Goal: Navigation & Orientation: Find specific page/section

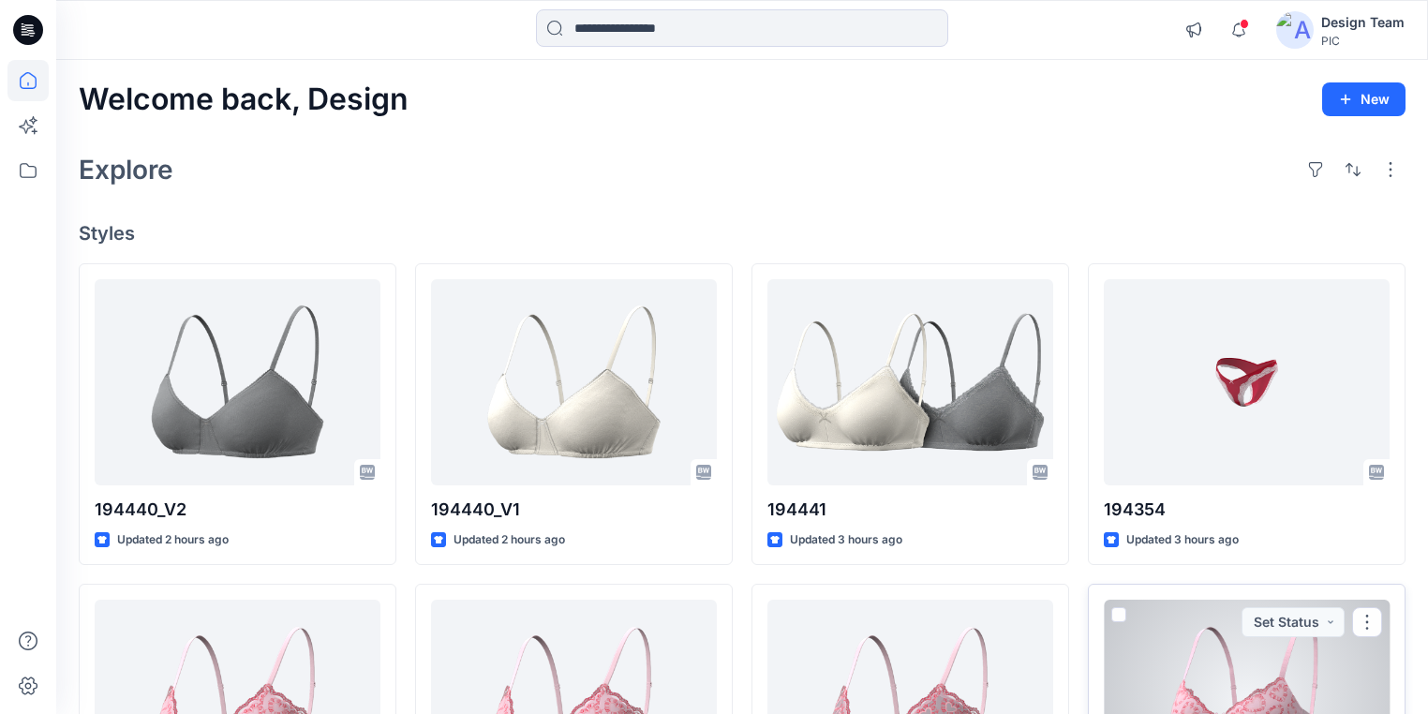
scroll to position [225, 0]
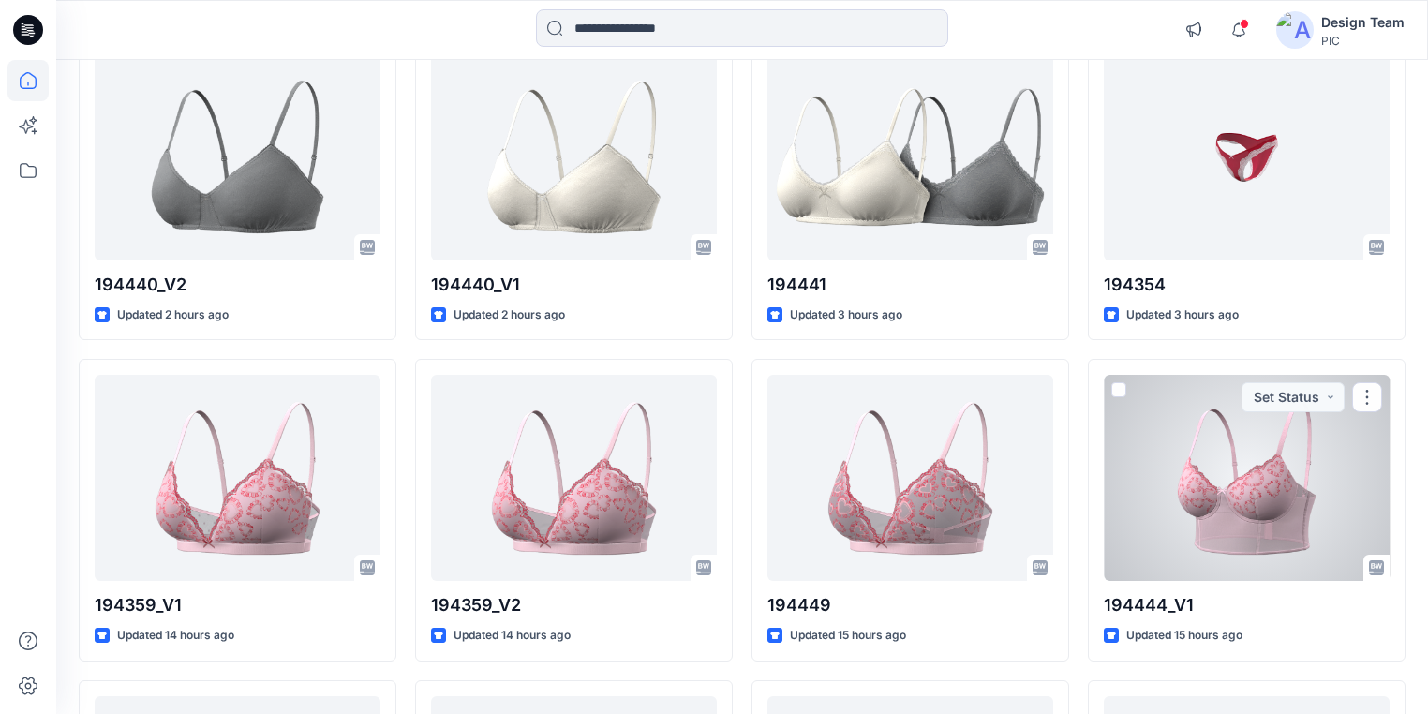
click at [1215, 473] on div at bounding box center [1247, 478] width 286 height 206
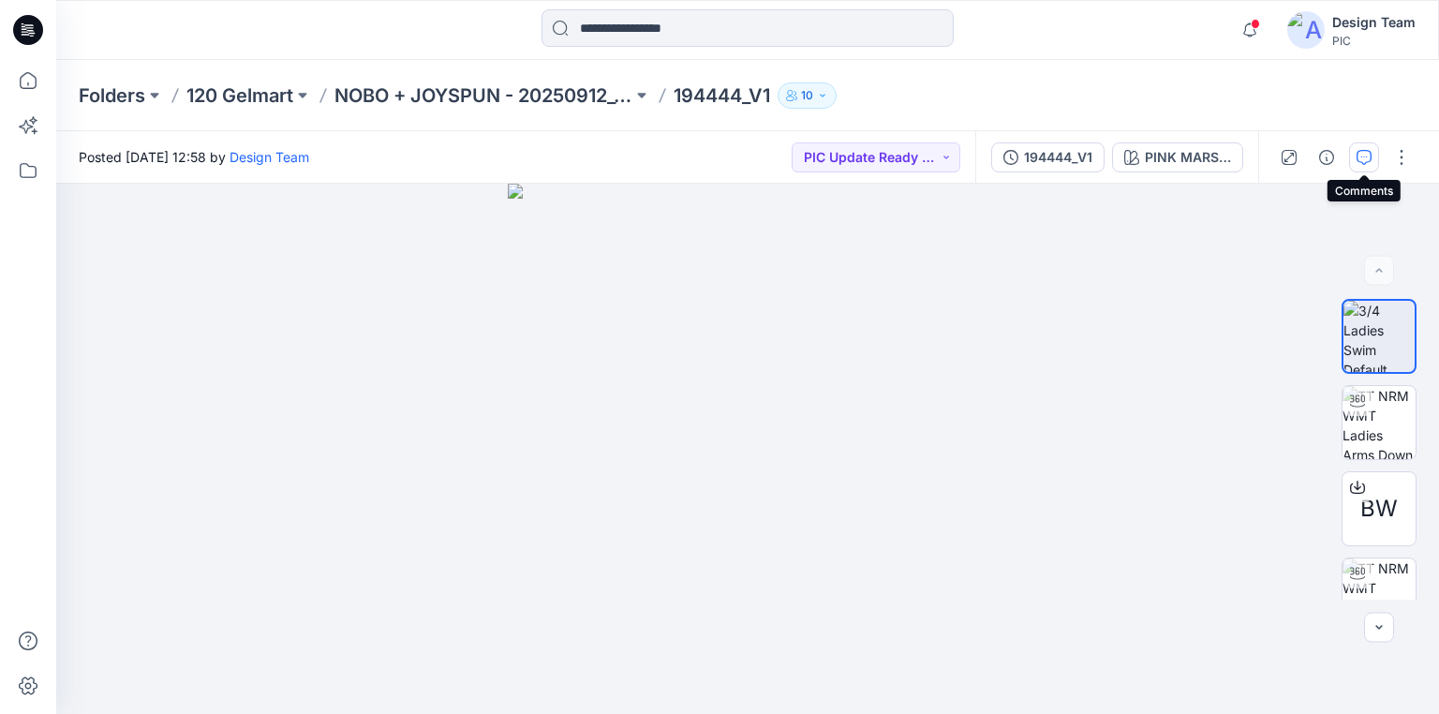
click at [1365, 164] on icon "button" at bounding box center [1364, 157] width 15 height 15
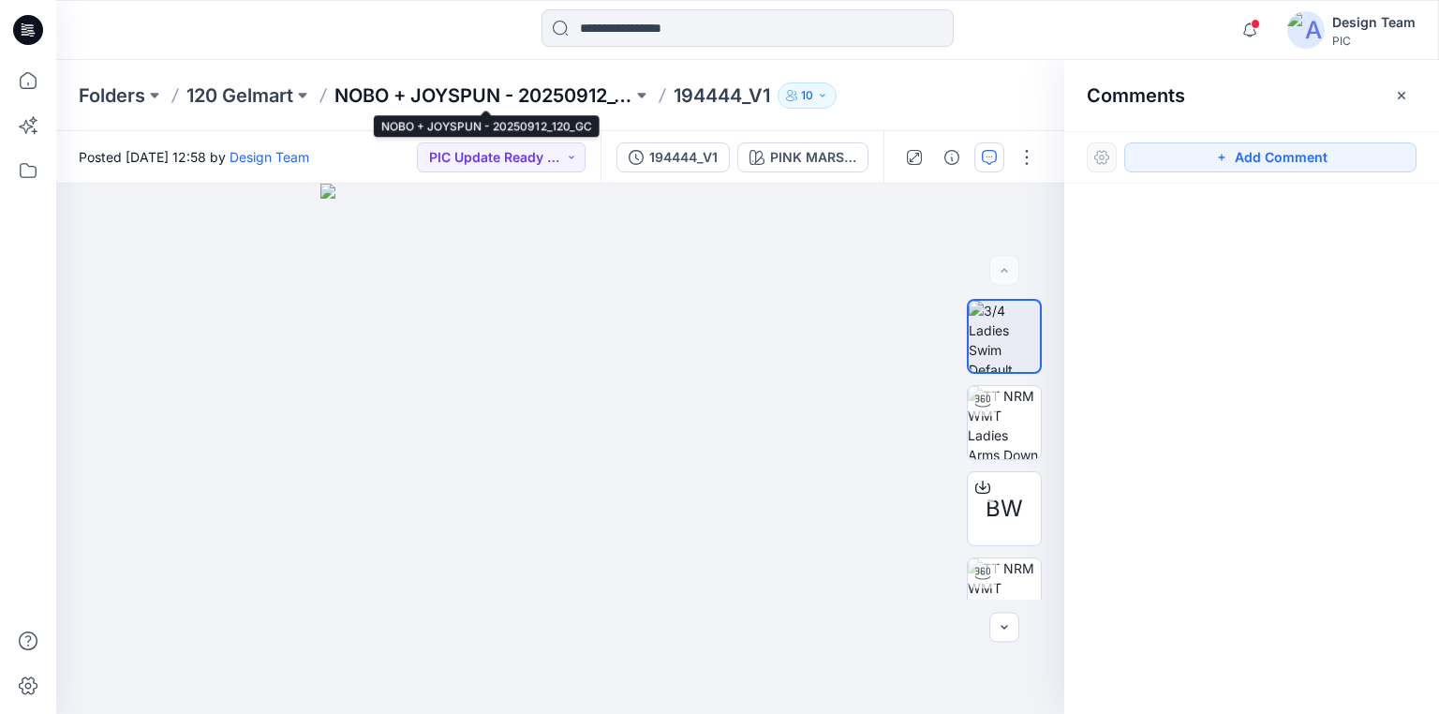
click at [465, 90] on p "NOBO + JOYSPUN - 20250912_120_GC" at bounding box center [483, 95] width 298 height 26
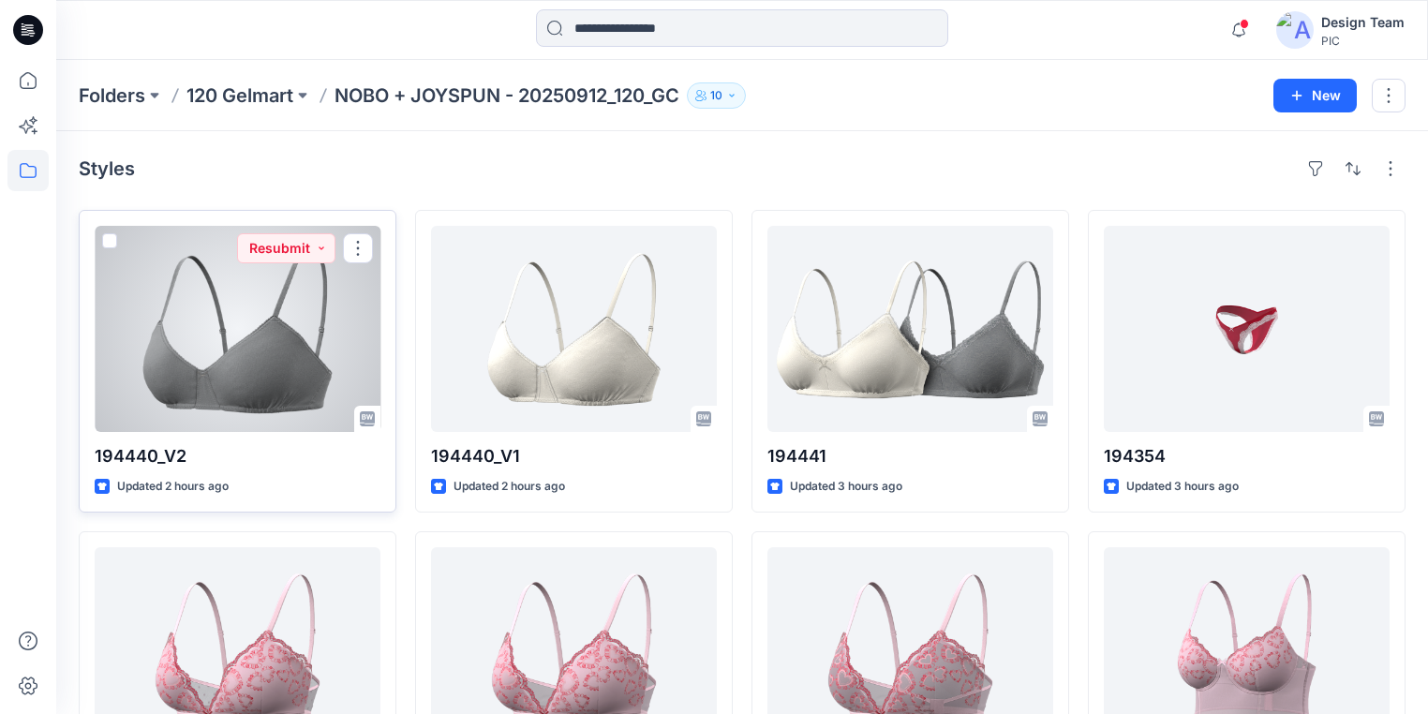
click at [153, 373] on div at bounding box center [238, 329] width 286 height 206
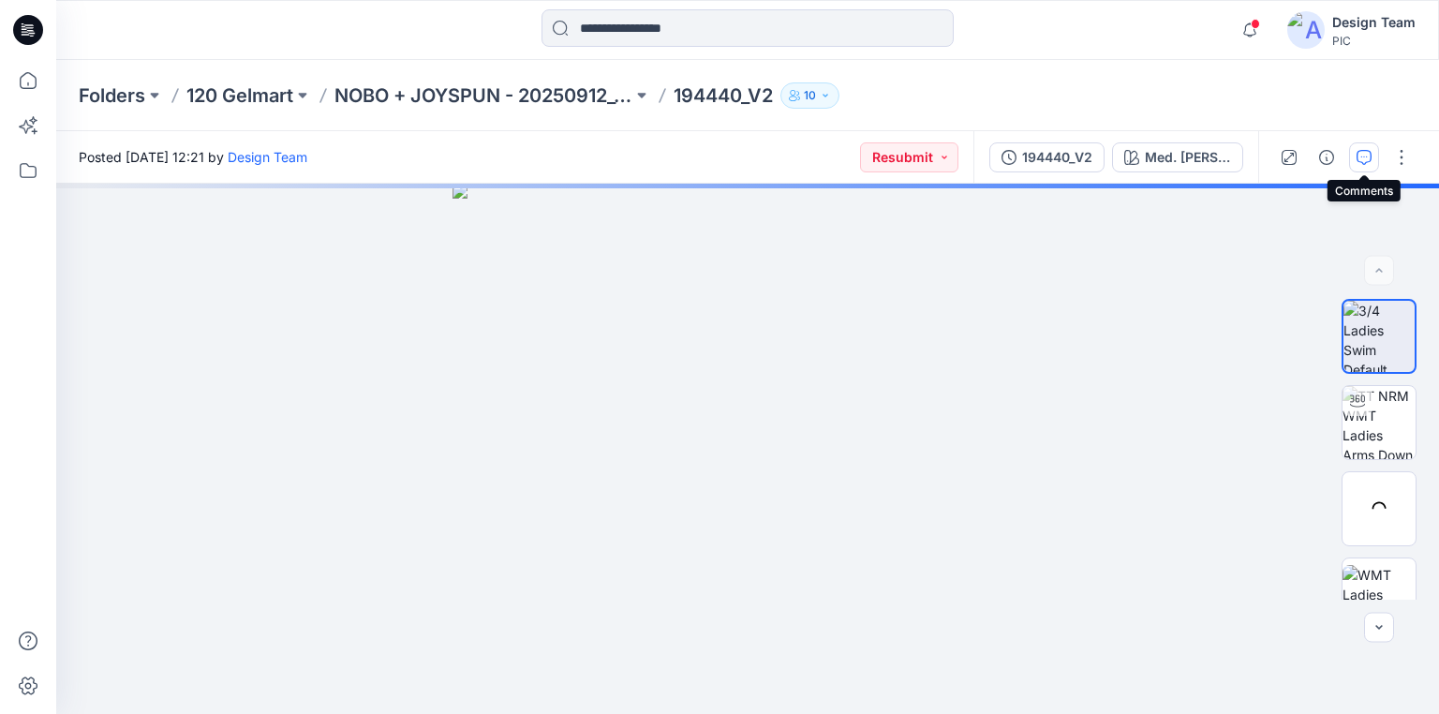
click at [1360, 160] on icon "button" at bounding box center [1364, 157] width 15 height 15
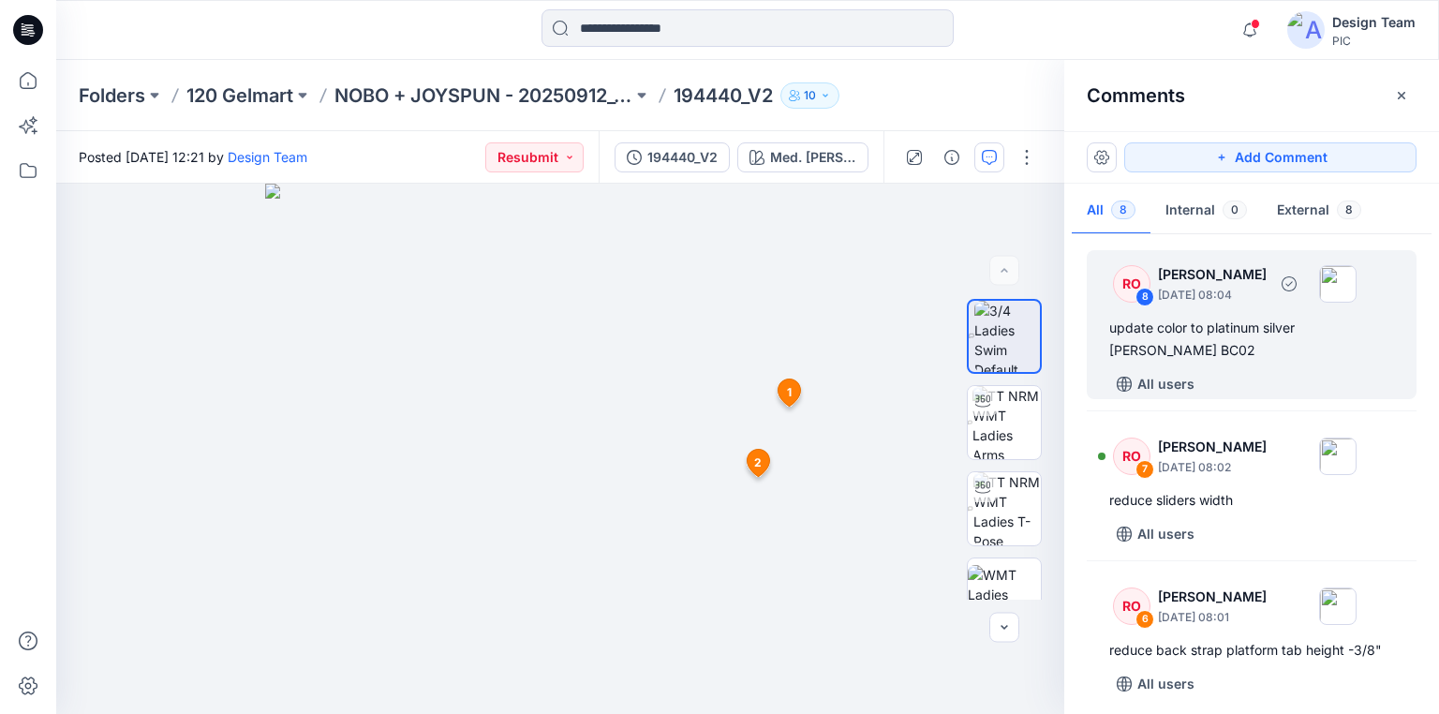
click at [1237, 272] on p "[PERSON_NAME]" at bounding box center [1212, 274] width 109 height 22
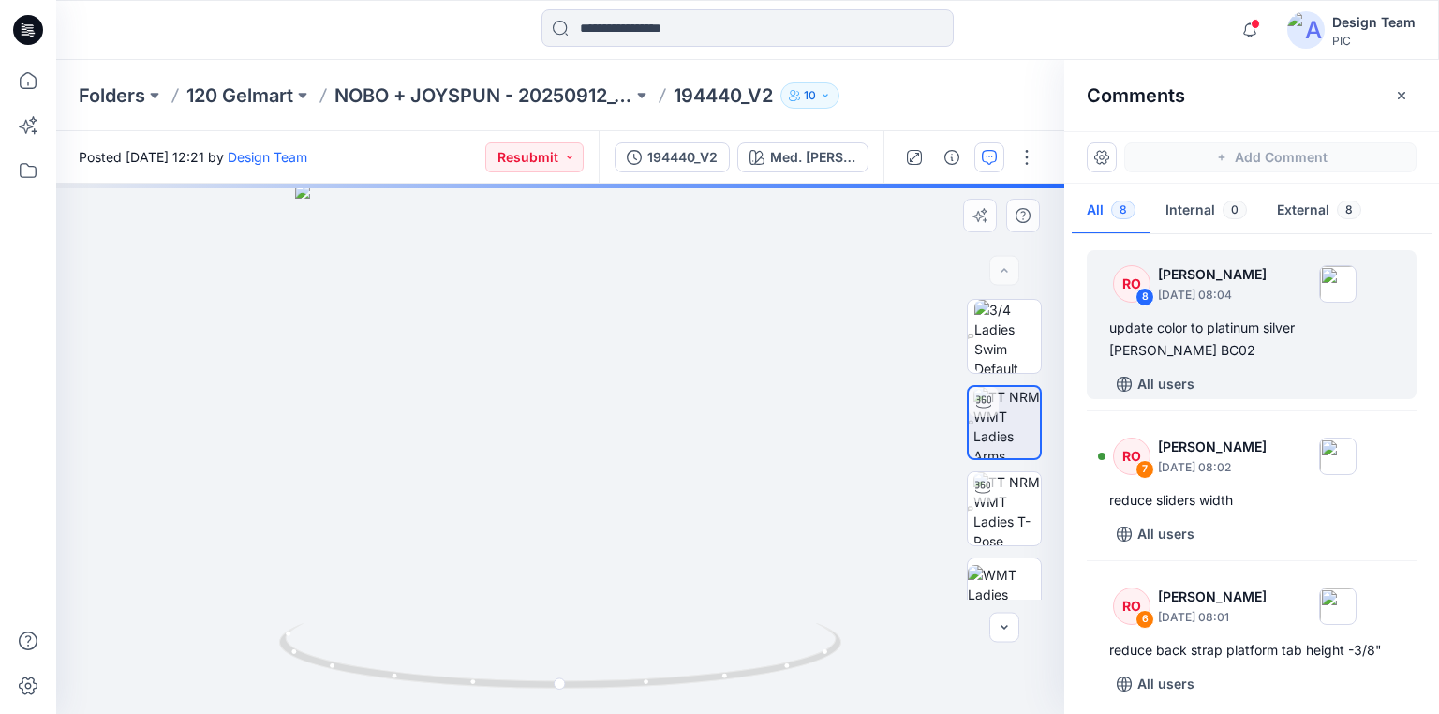
click at [197, 368] on div "Med. [PERSON_NAME] Loading... Material Properties Loading..." at bounding box center [560, 449] width 1008 height 530
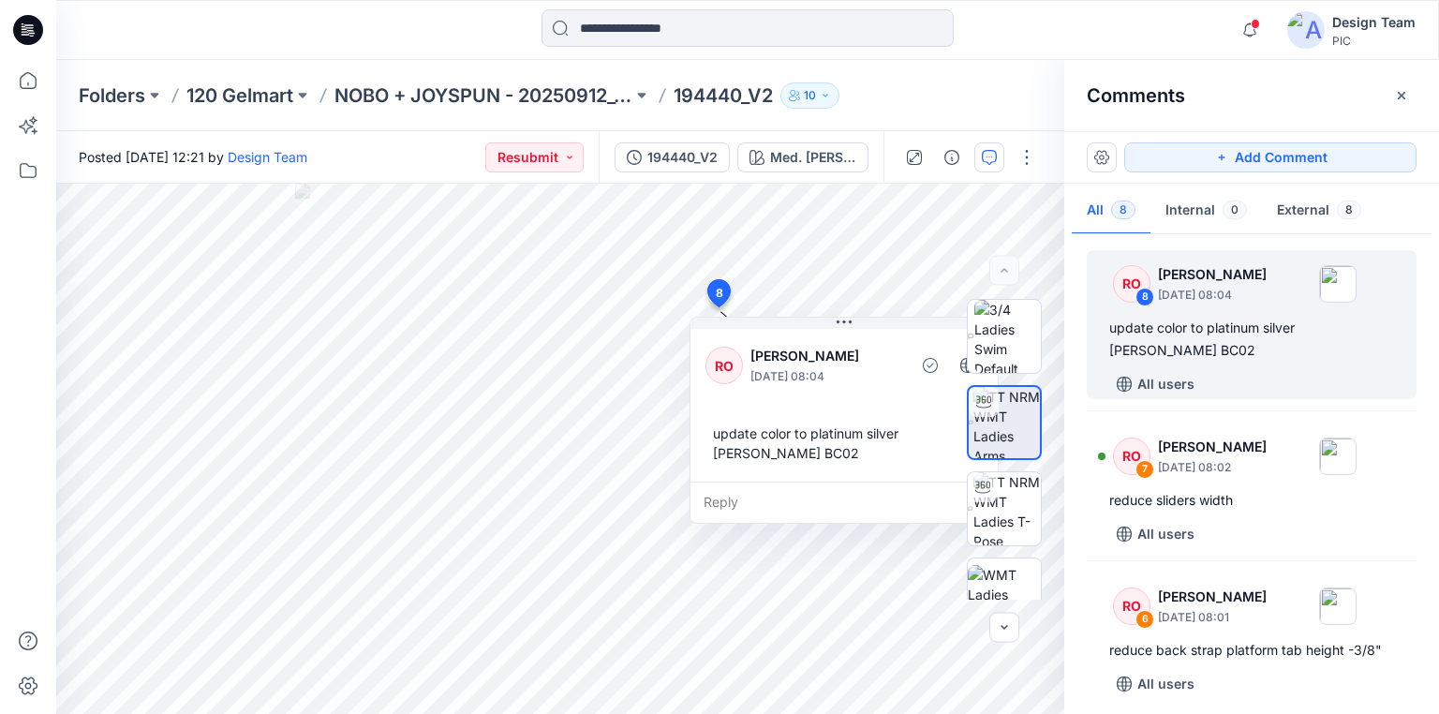
click at [23, 31] on icon at bounding box center [25, 31] width 7 height 1
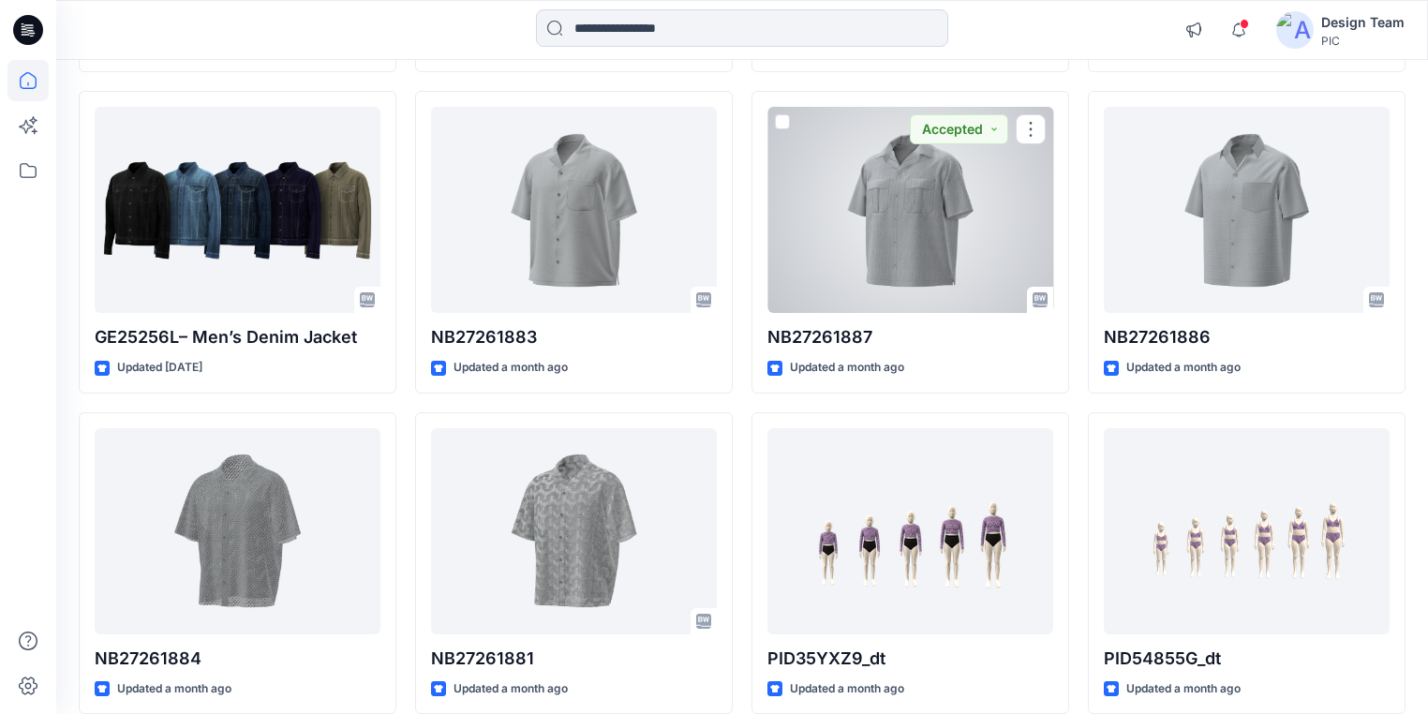
scroll to position [5389, 0]
